Goal: Find specific page/section: Find specific page/section

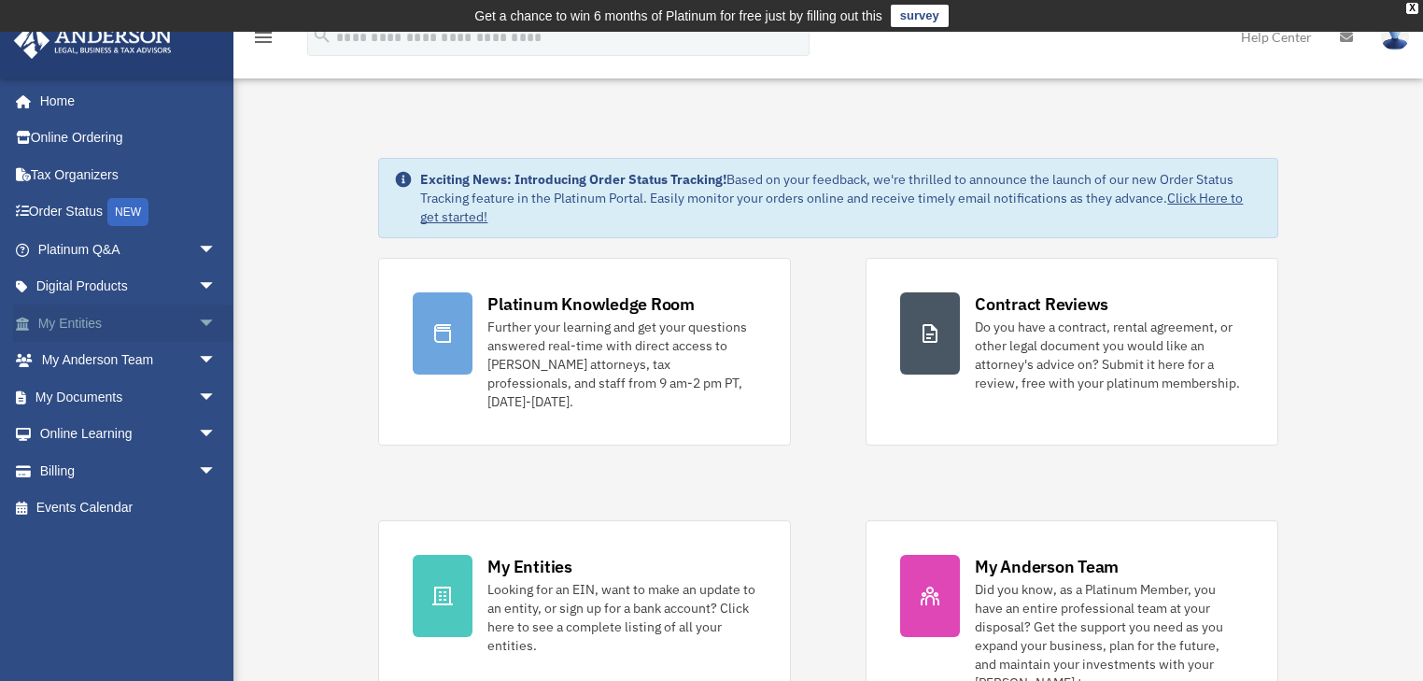
click at [86, 319] on link "My Entities arrow_drop_down" at bounding box center [129, 322] width 232 height 37
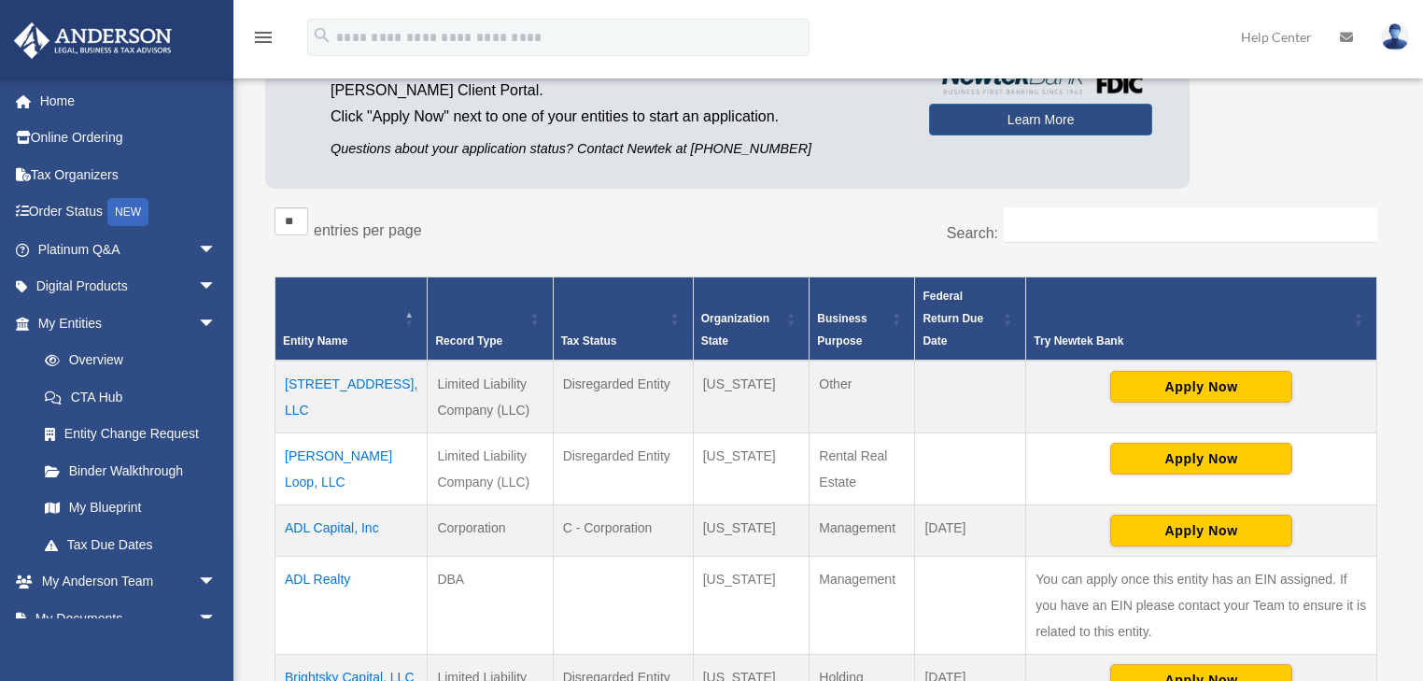
scroll to position [299, 0]
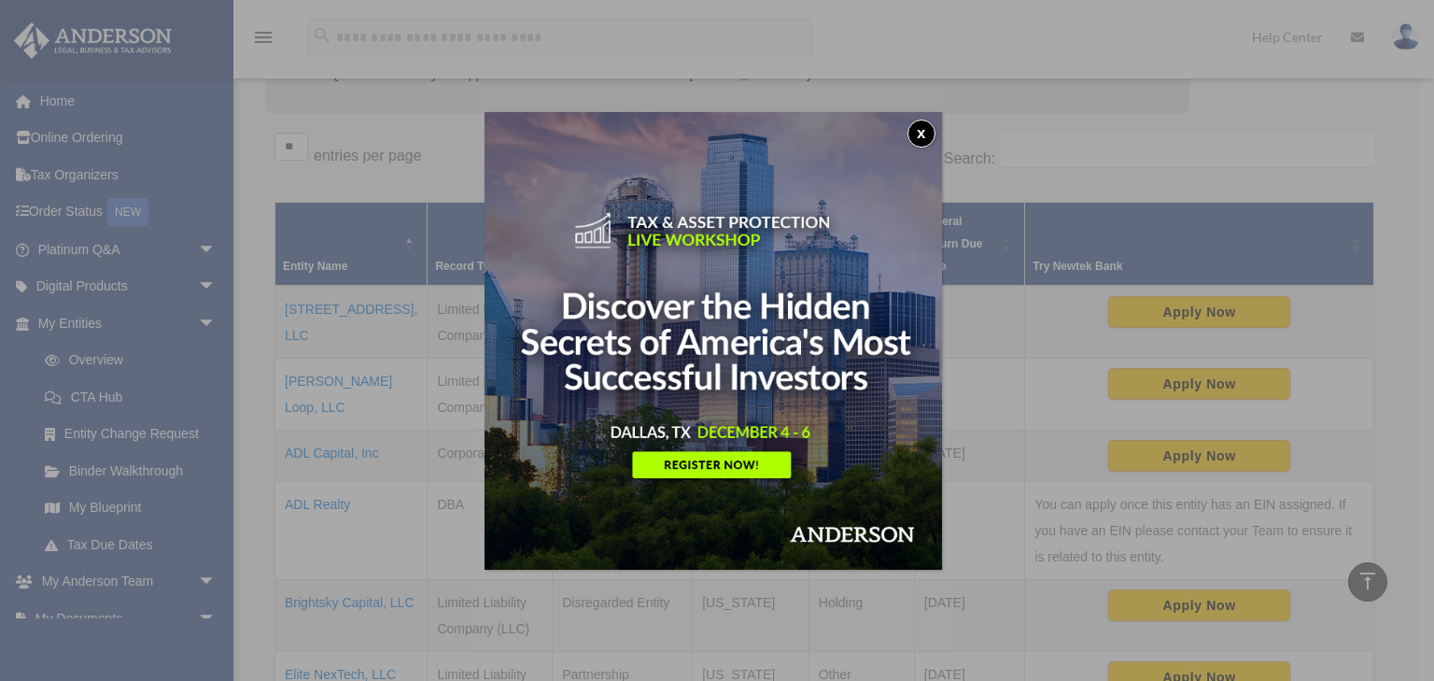
click at [922, 125] on button "x" at bounding box center [922, 134] width 28 height 28
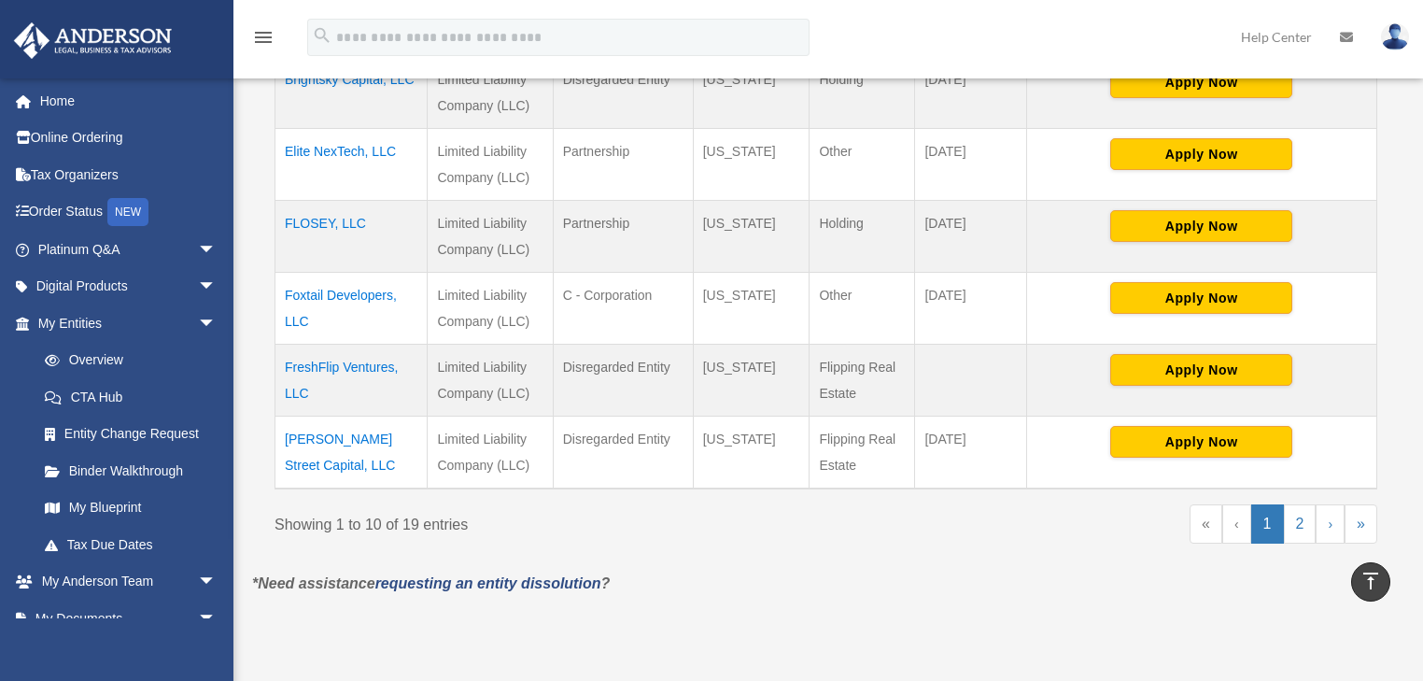
scroll to position [896, 0]
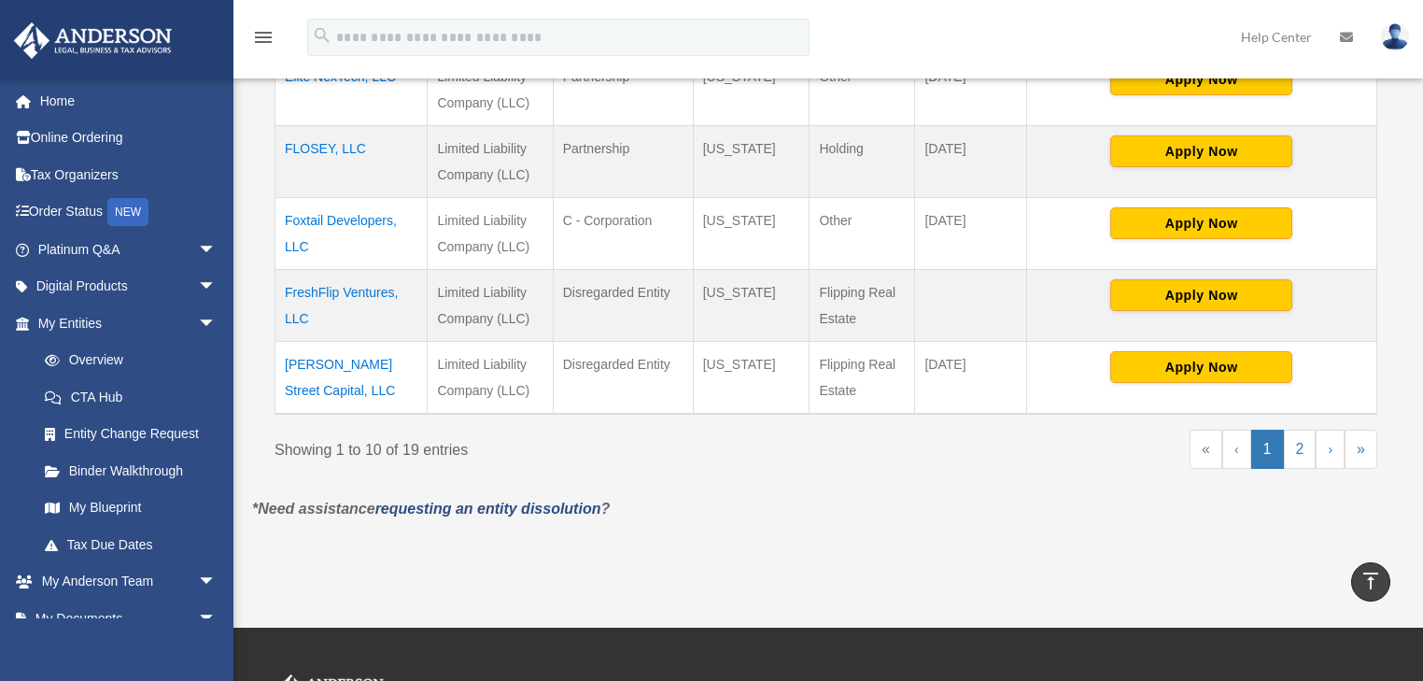
click at [354, 366] on td "George Street Capital, LLC" at bounding box center [351, 377] width 152 height 73
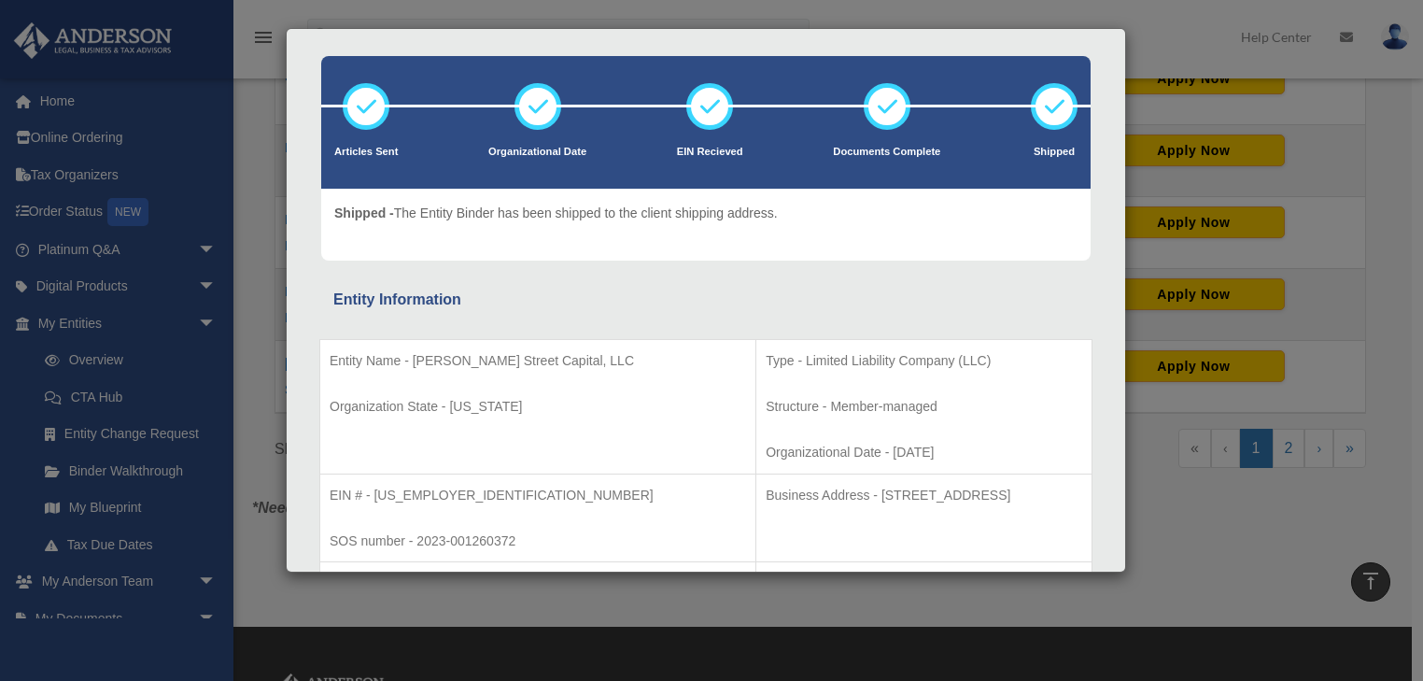
scroll to position [0, 0]
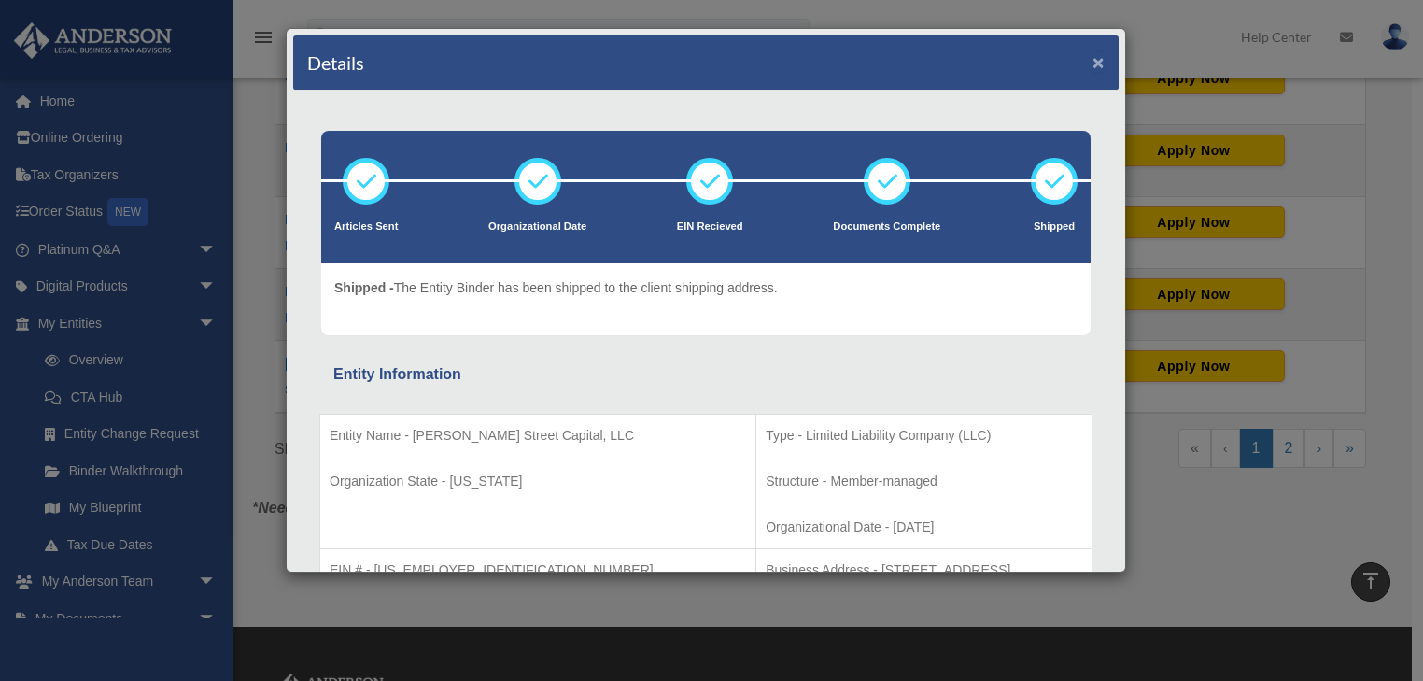
click at [1092, 57] on button "×" at bounding box center [1098, 62] width 12 height 20
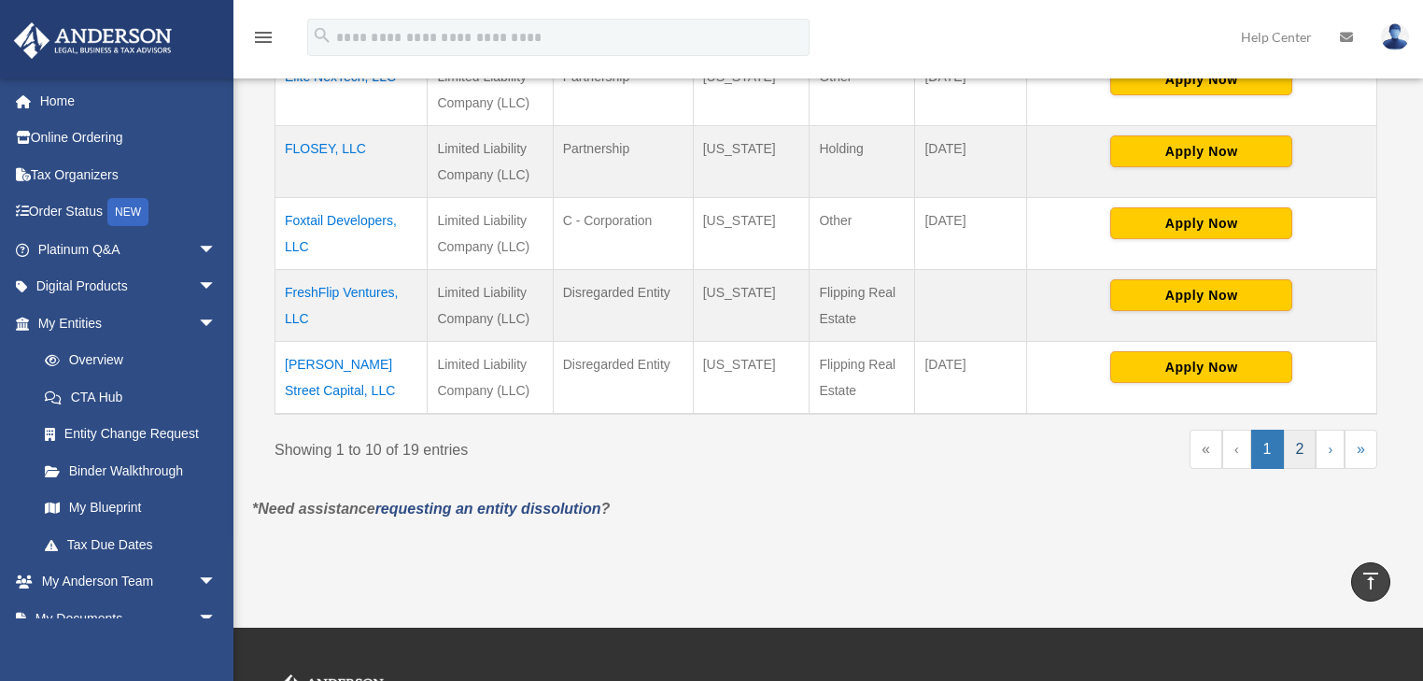
click at [1292, 444] on link "2" at bounding box center [1300, 448] width 33 height 39
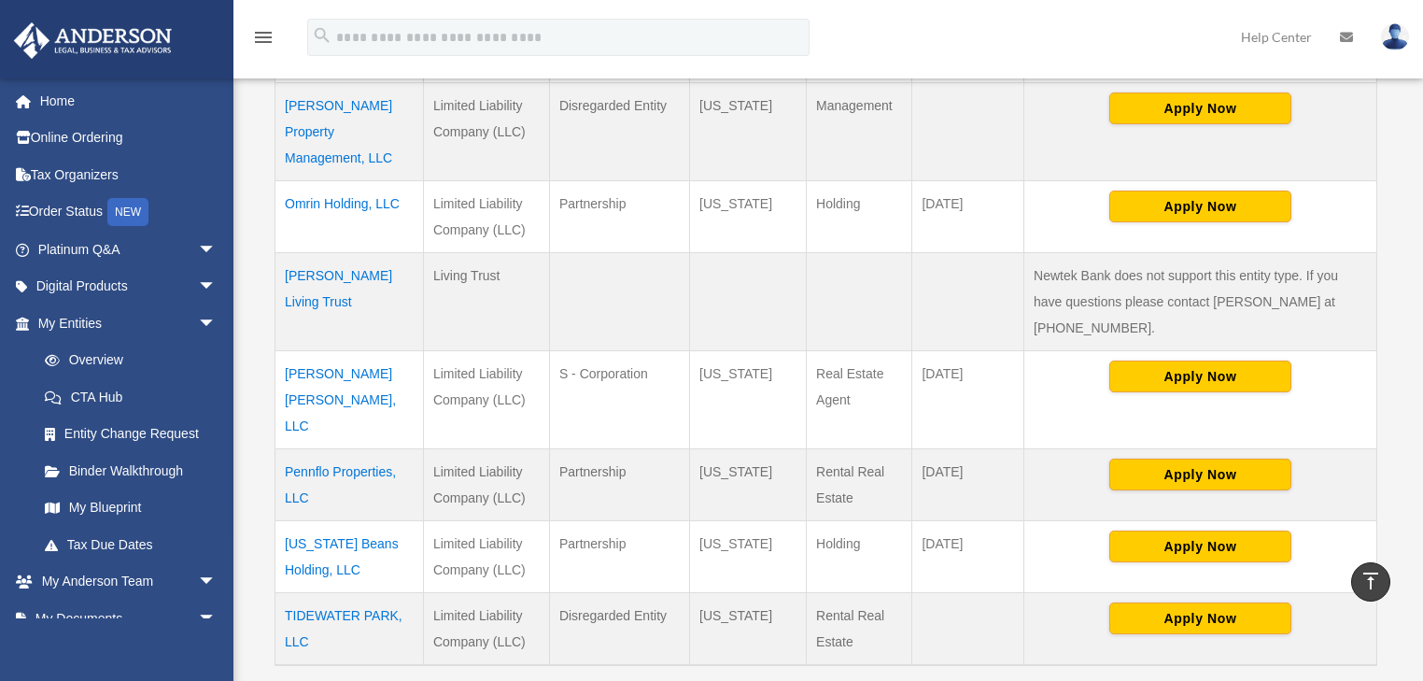
scroll to position [896, 0]
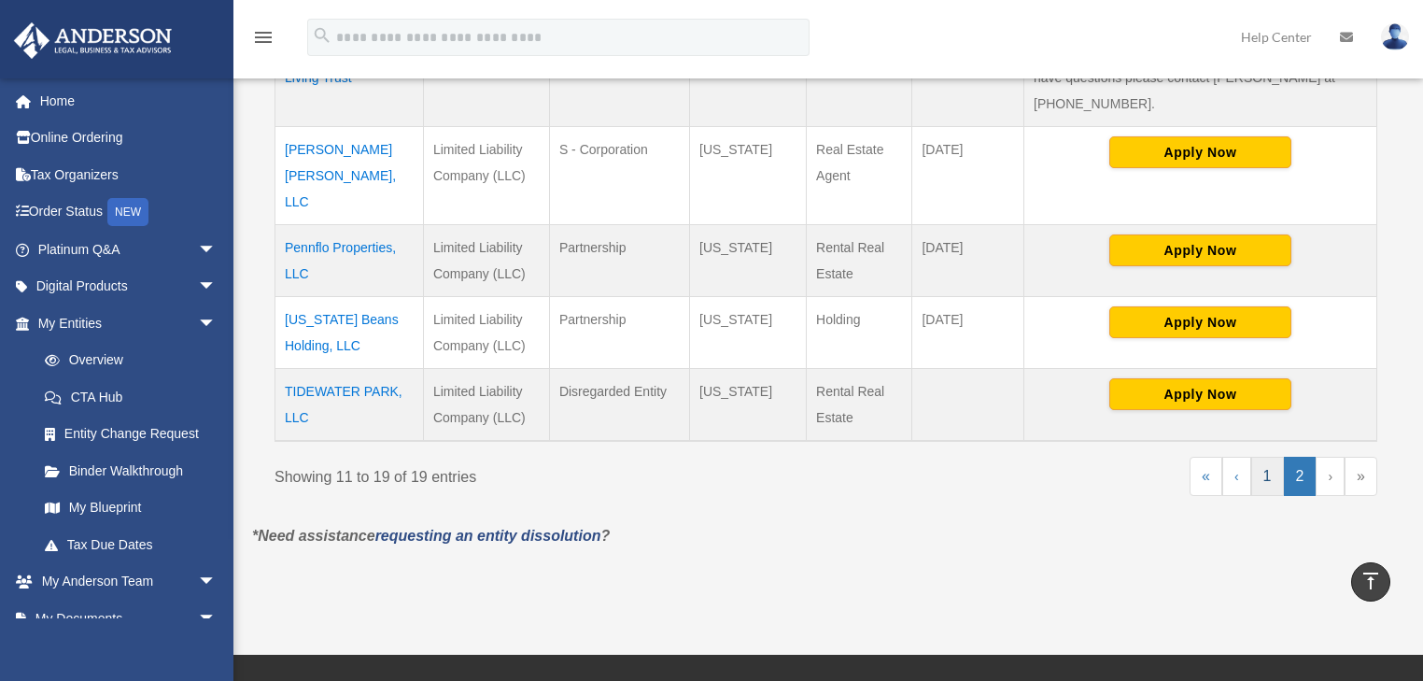
click at [1268, 457] on link "1" at bounding box center [1267, 476] width 33 height 39
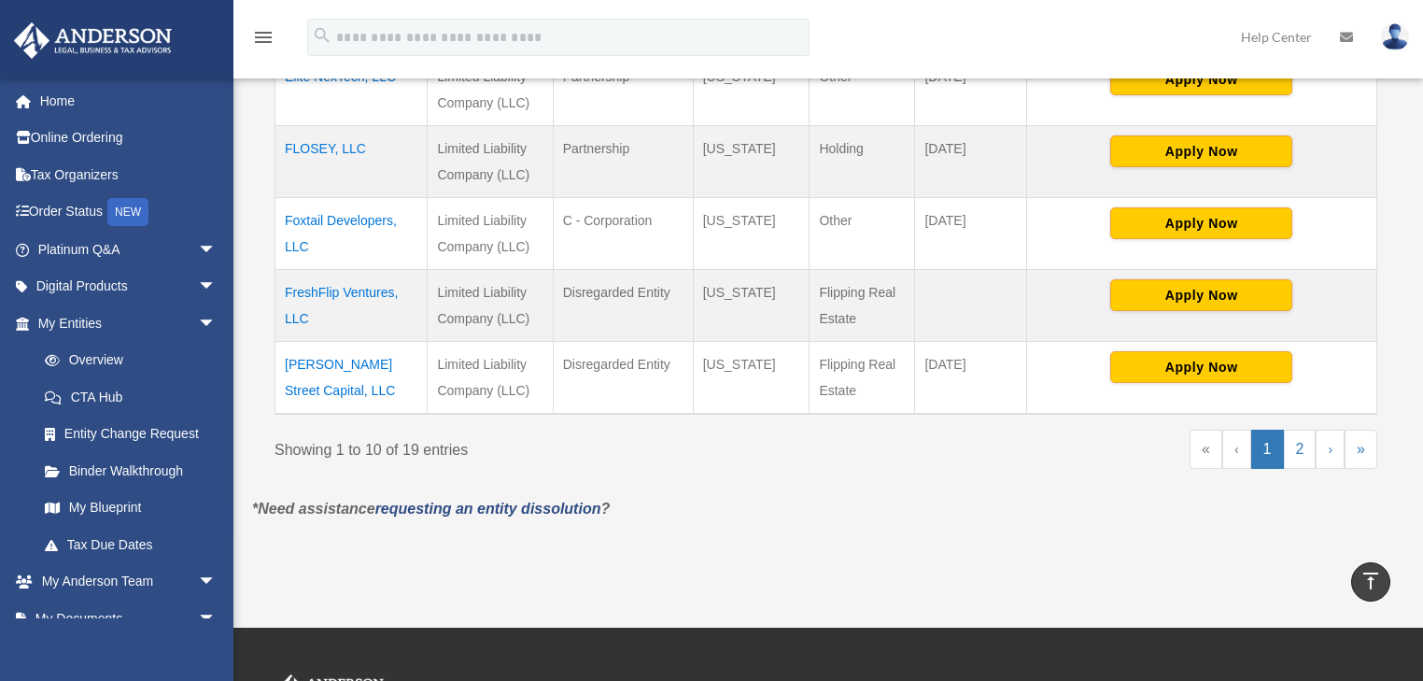
click at [318, 366] on td "George Street Capital, LLC" at bounding box center [351, 377] width 152 height 73
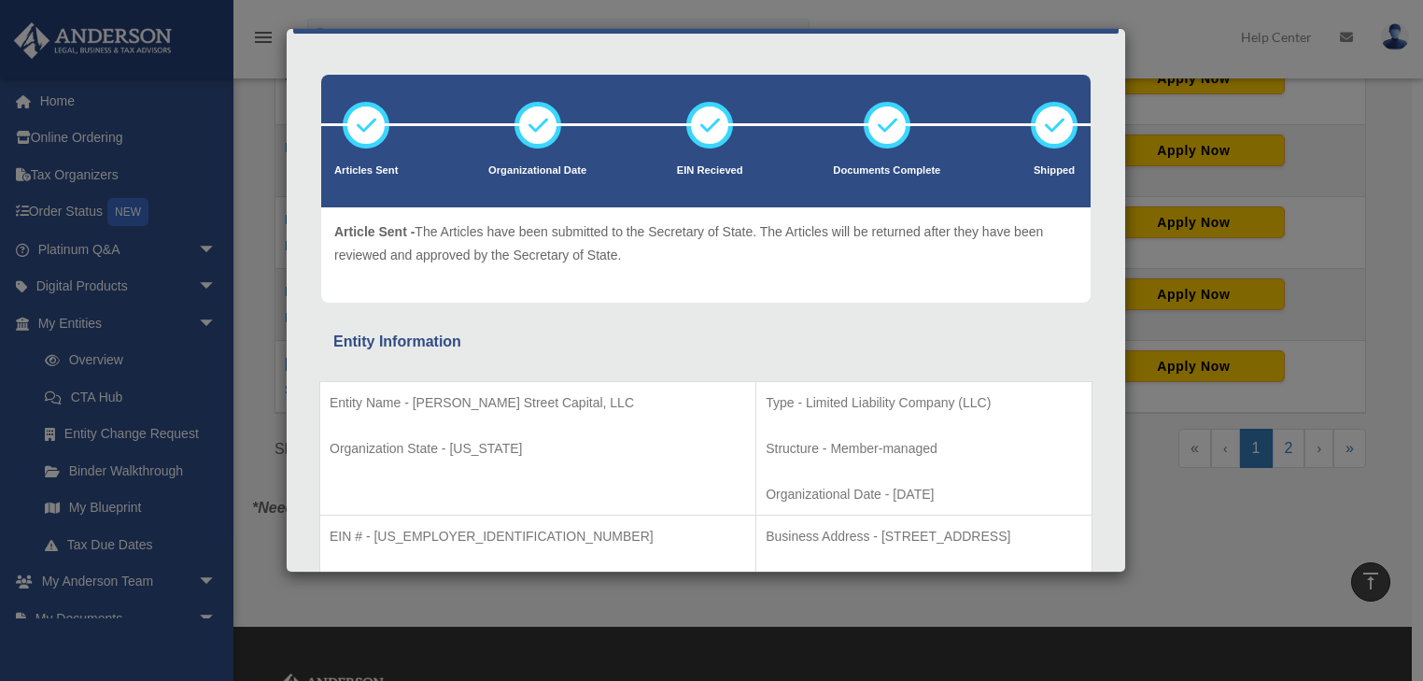
scroll to position [205, 0]
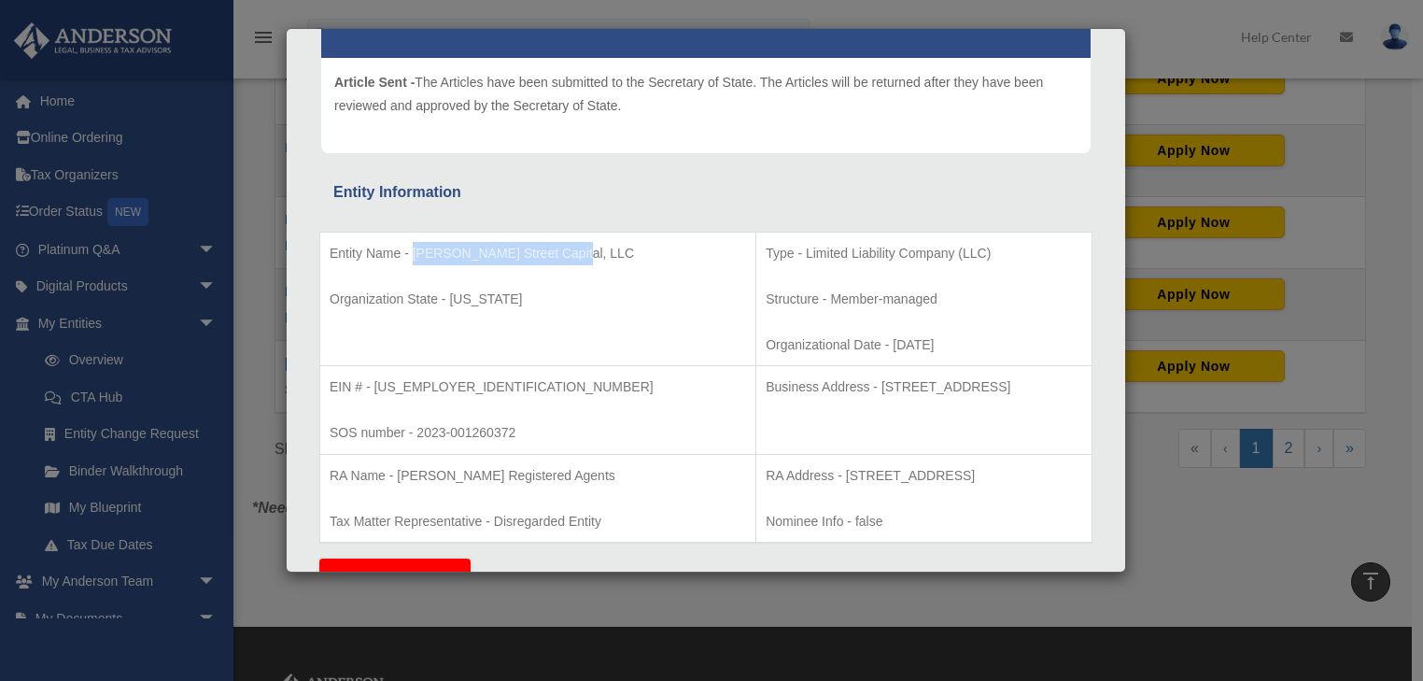
drag, startPoint x: 571, startPoint y: 254, endPoint x: 411, endPoint y: 254, distance: 160.6
click at [411, 254] on p "Entity Name - George Street Capital, LLC" at bounding box center [538, 253] width 416 height 23
copy p "George Street Capital, LLC"
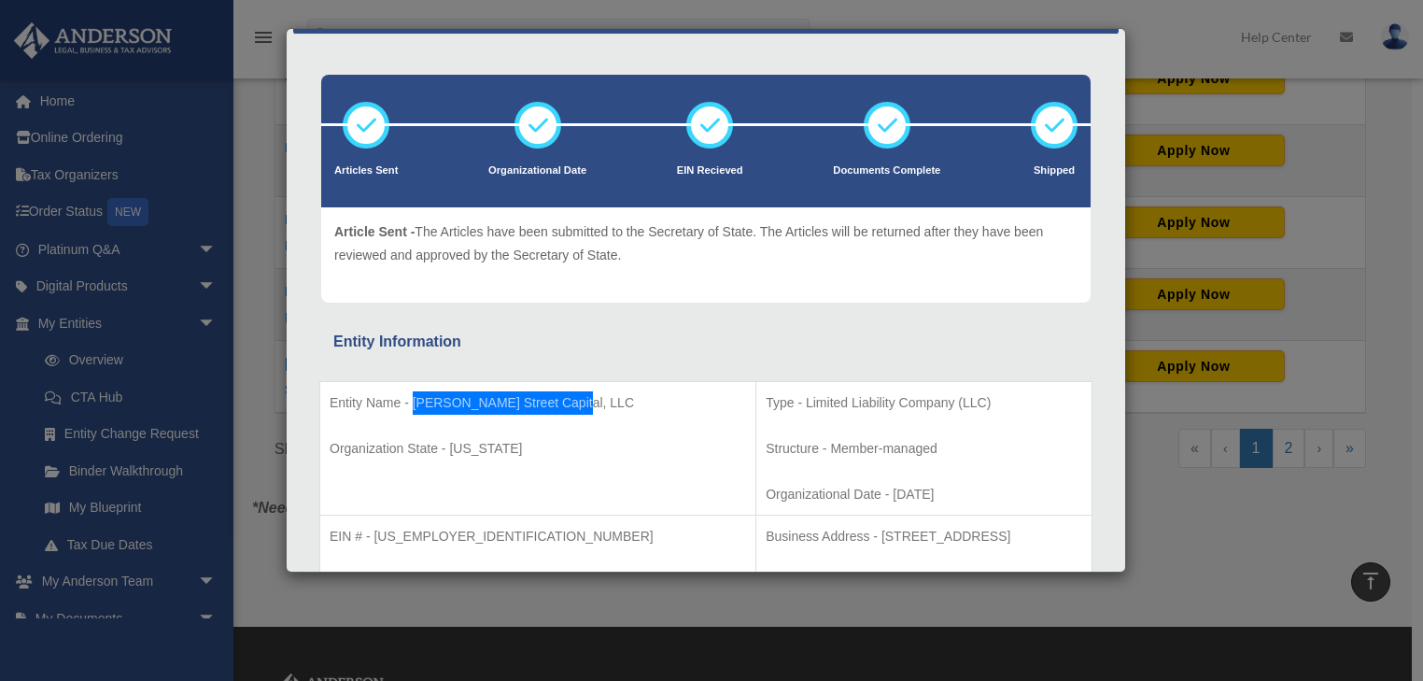
scroll to position [0, 0]
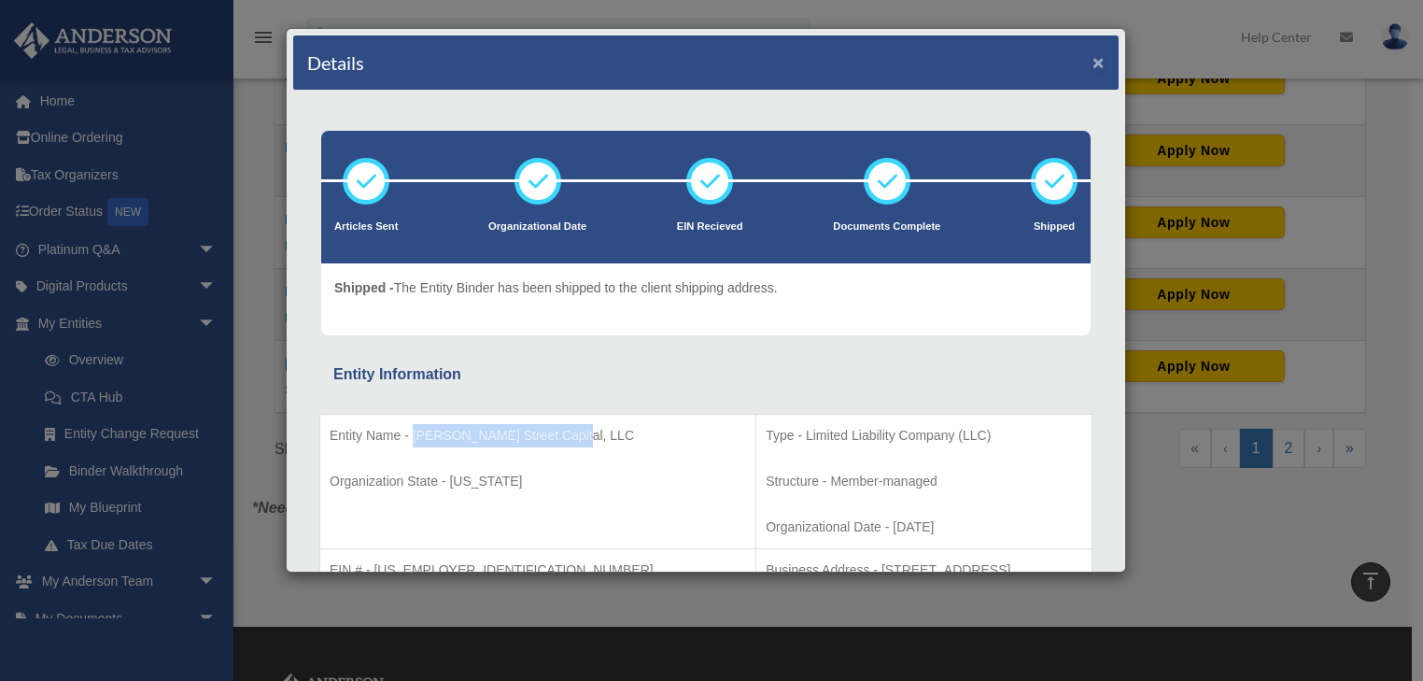
click at [1092, 59] on button "×" at bounding box center [1098, 62] width 12 height 20
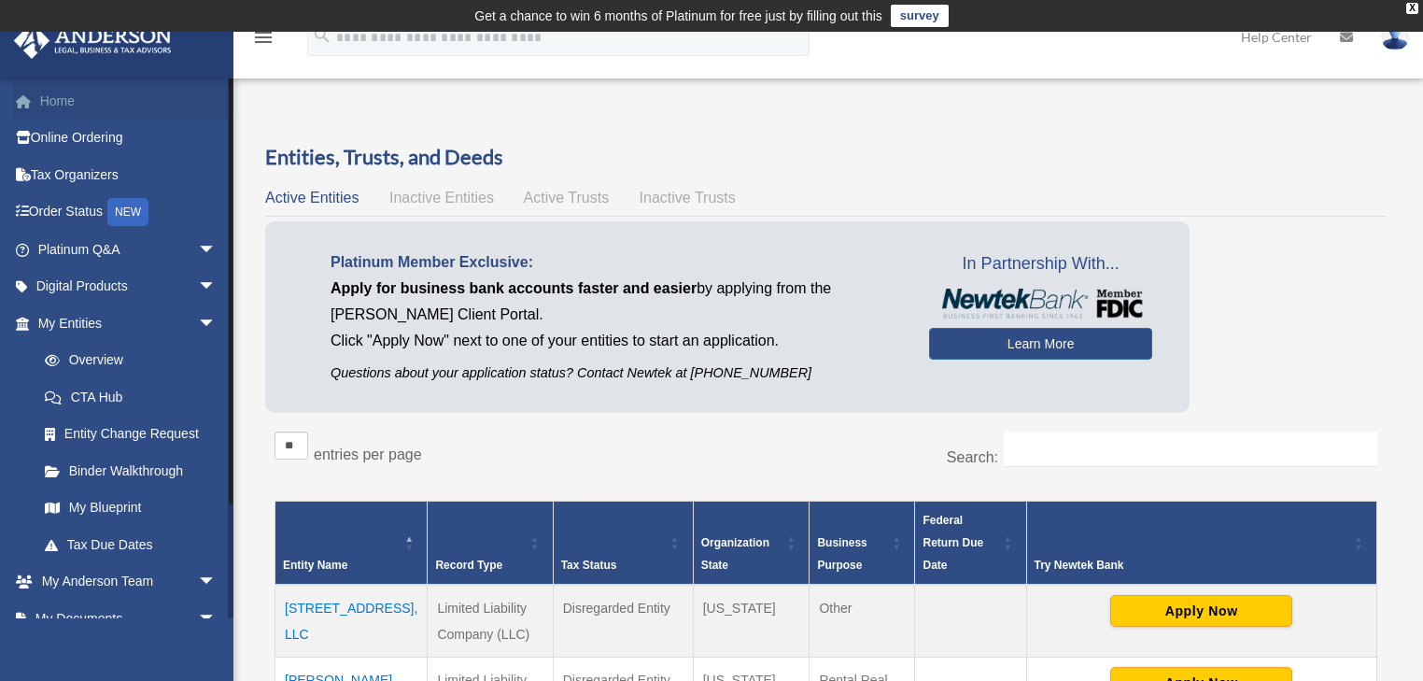
click at [88, 100] on link "Home" at bounding box center [129, 100] width 232 height 37
